Goal: Use online tool/utility: Utilize a website feature to perform a specific function

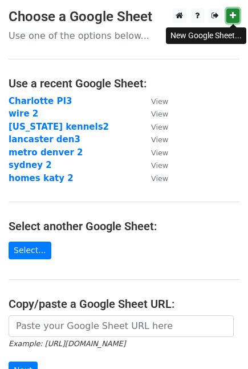
click at [233, 9] on link at bounding box center [233, 16] width 13 height 14
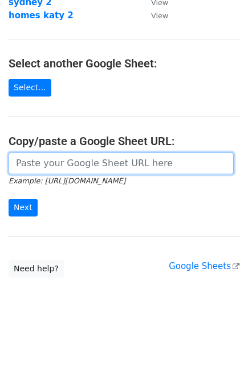
click at [123, 163] on input "url" at bounding box center [122, 163] width 226 height 22
paste input "[URL][DOMAIN_NAME]"
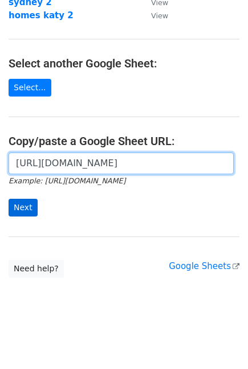
type input "[URL][DOMAIN_NAME]"
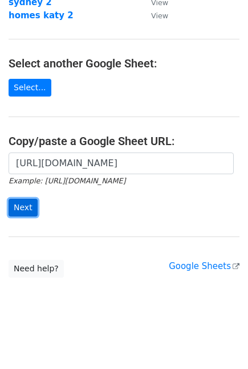
click at [15, 208] on input "Next" at bounding box center [23, 208] width 29 height 18
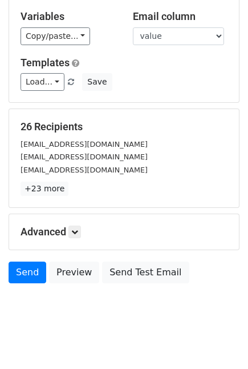
scroll to position [75, 0]
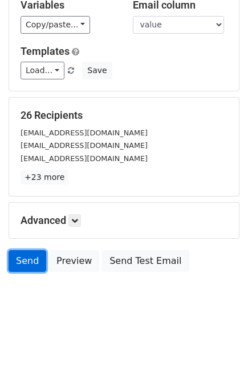
click at [23, 263] on link "Send" at bounding box center [28, 261] width 38 height 22
